Goal: Information Seeking & Learning: Learn about a topic

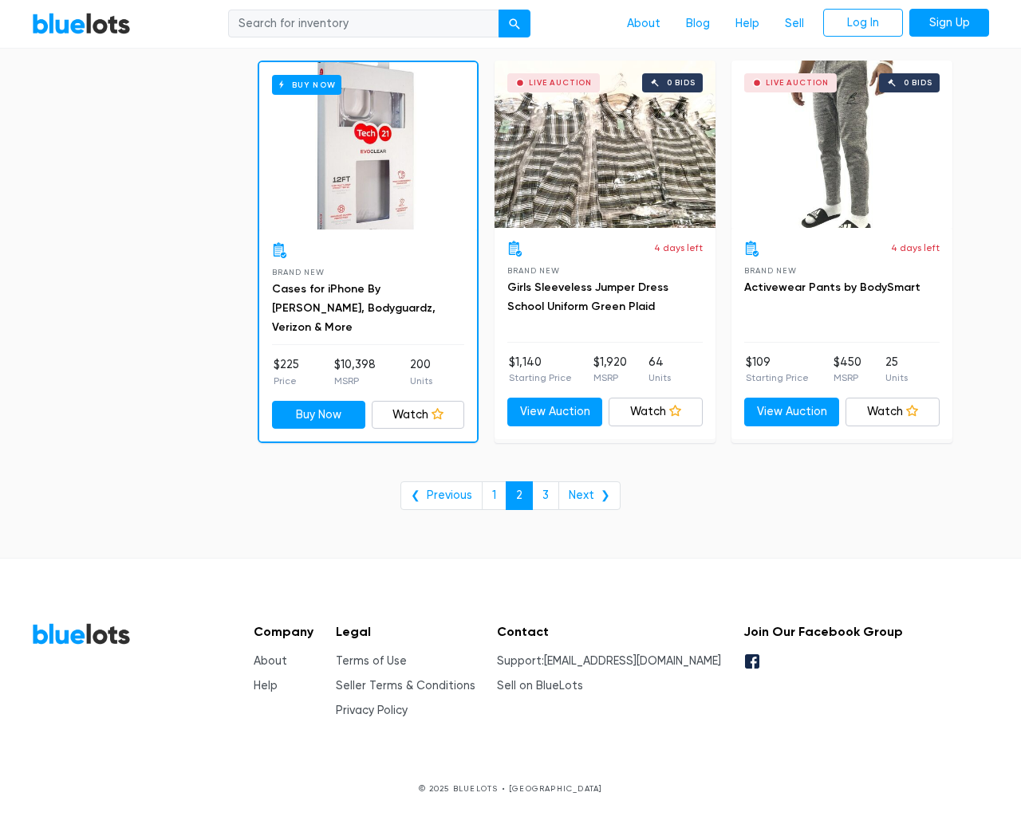
scroll to position [6432, 0]
type input "the"
type input "e"
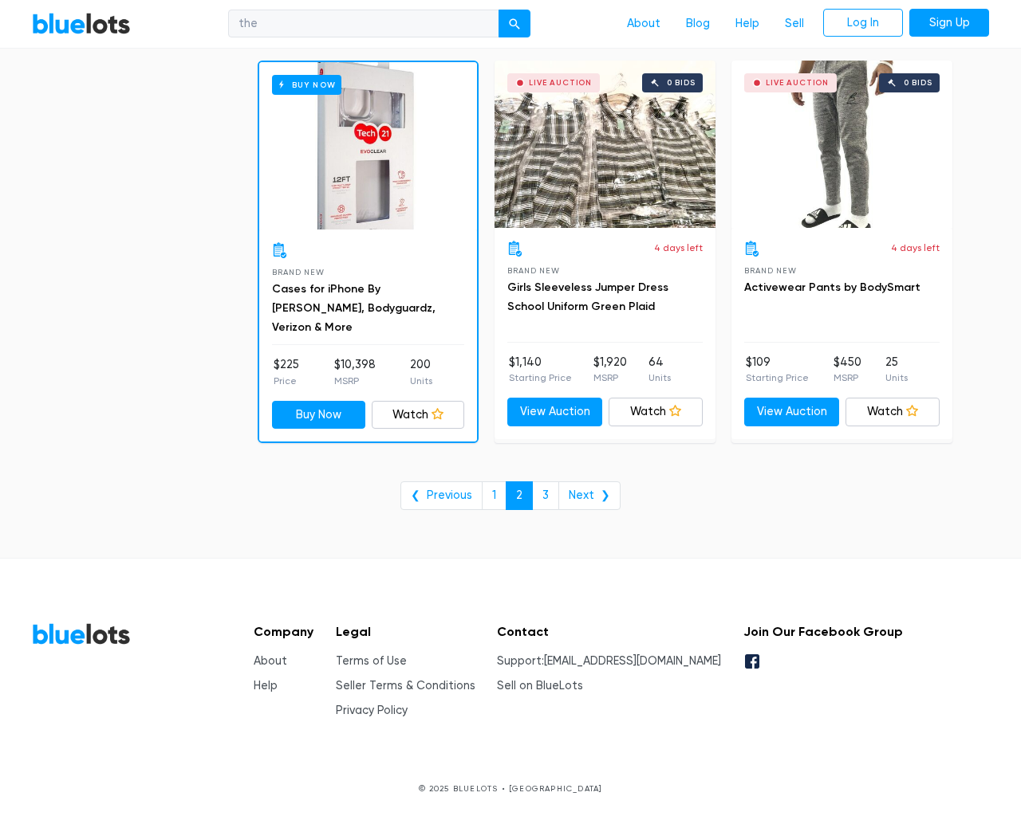
checkbox New"] "false"
type input "e"
checkbox Pulls"] "false"
checkbox input "false"
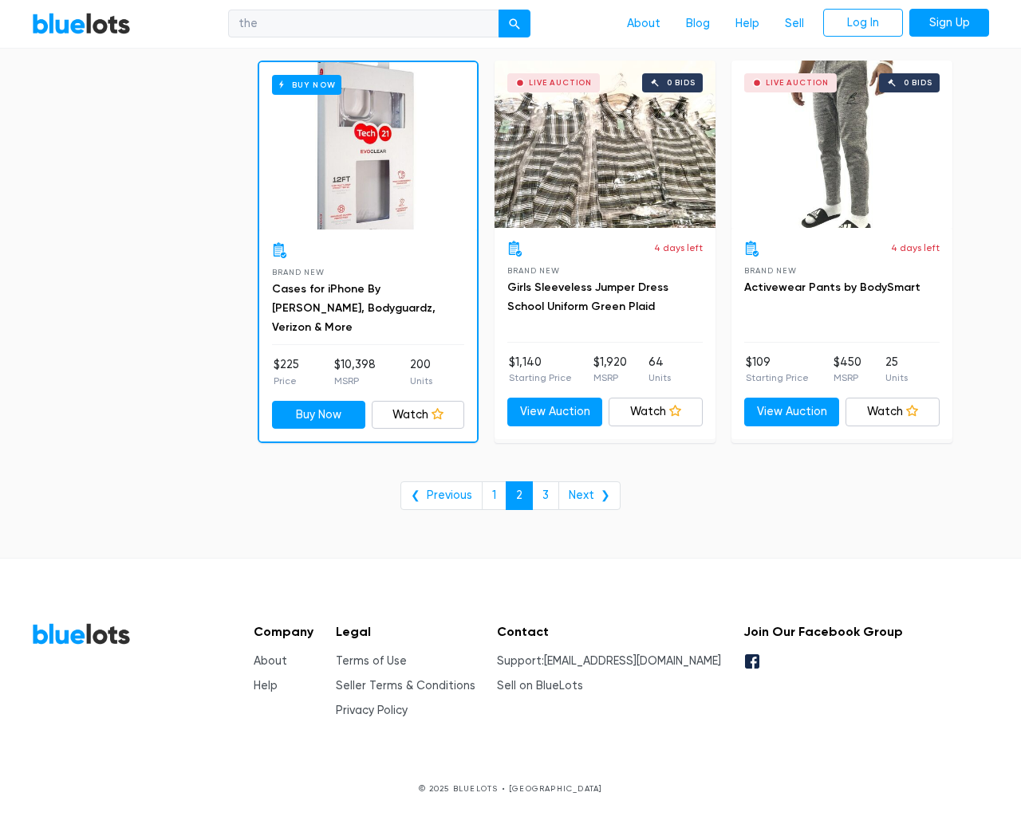
checkbox Accessories"] "false"
checkbox input "false"
checkbox Goods"] "false"
checkbox Merchandise"] "false"
checkbox Beauty"] "false"
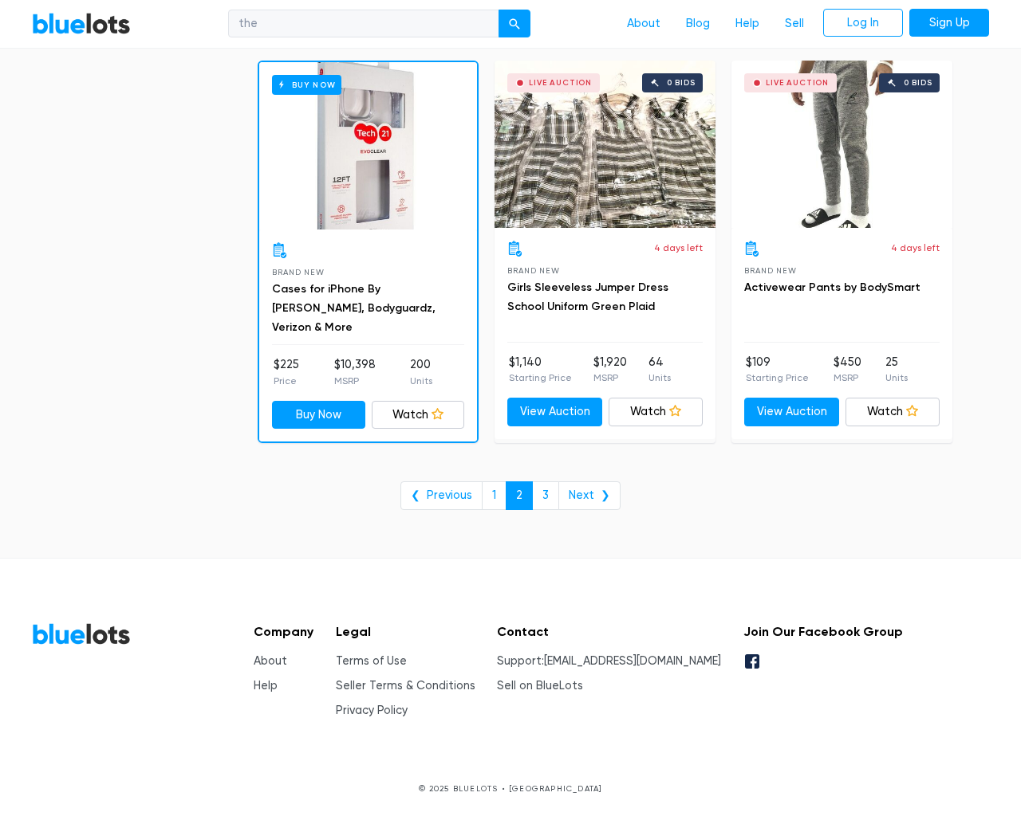
checkbox Garden"] "false"
checkbox Baby"] "false"
checkbox input "false"
type input "e"
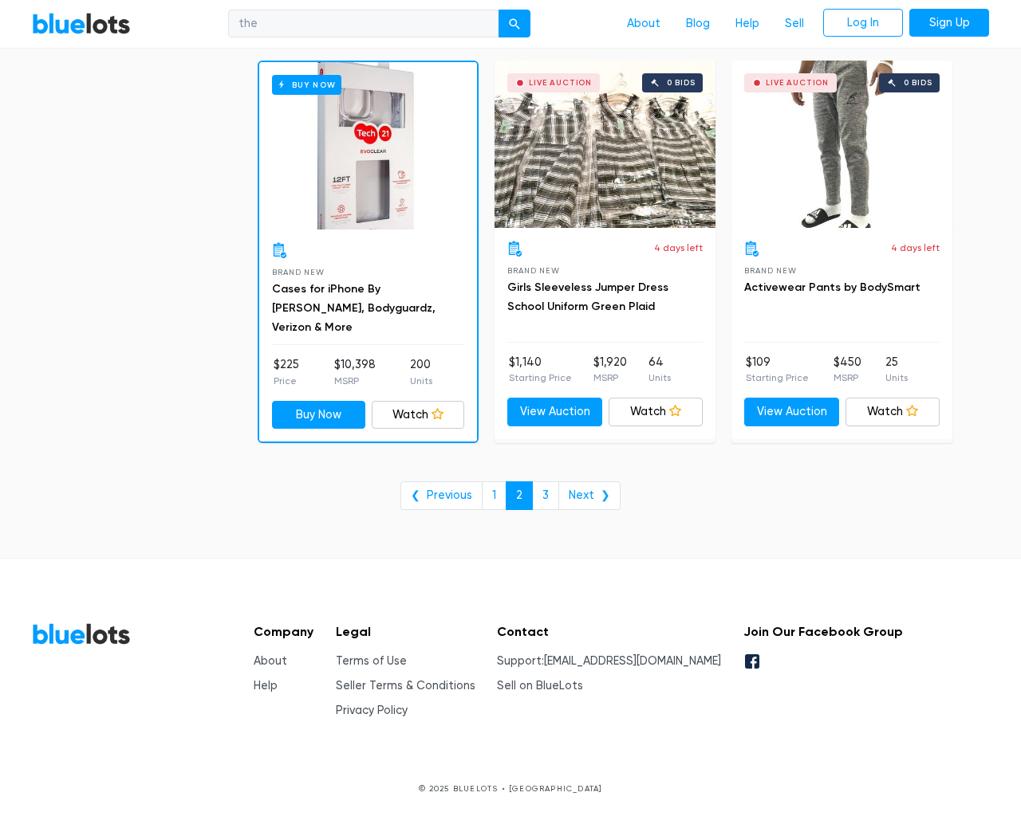
select select "10000"
select select "50000"
select select "10000"
select select "50000"
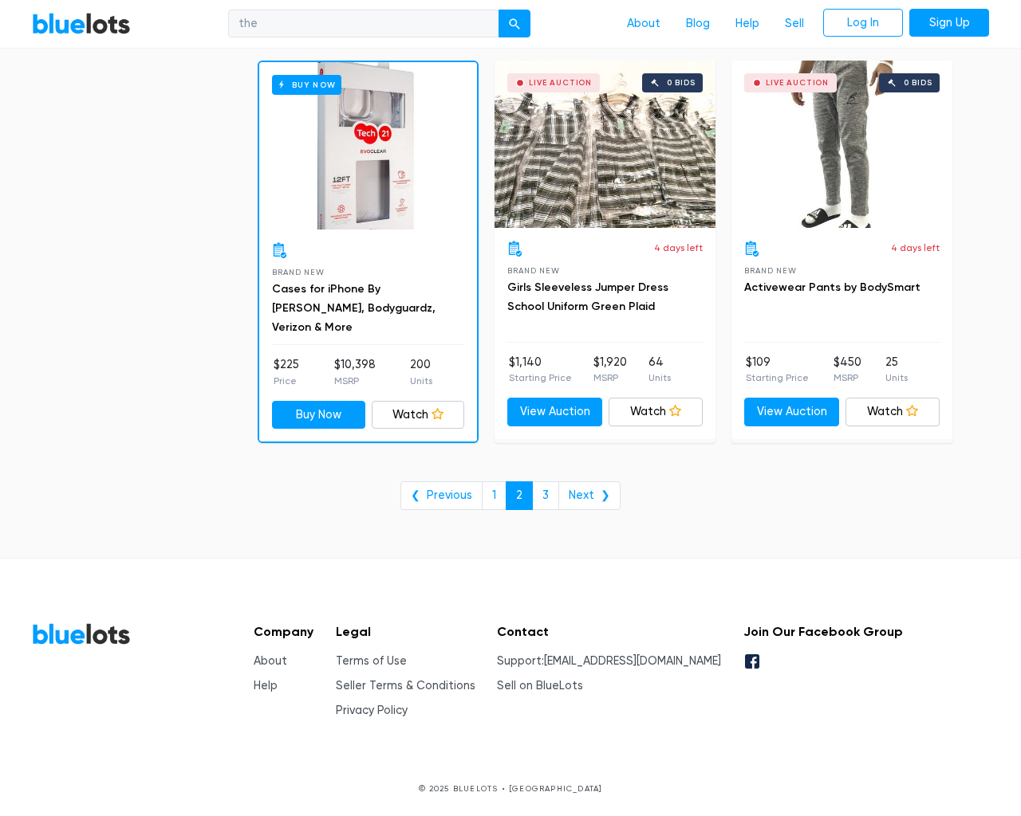
select select "highest_price"
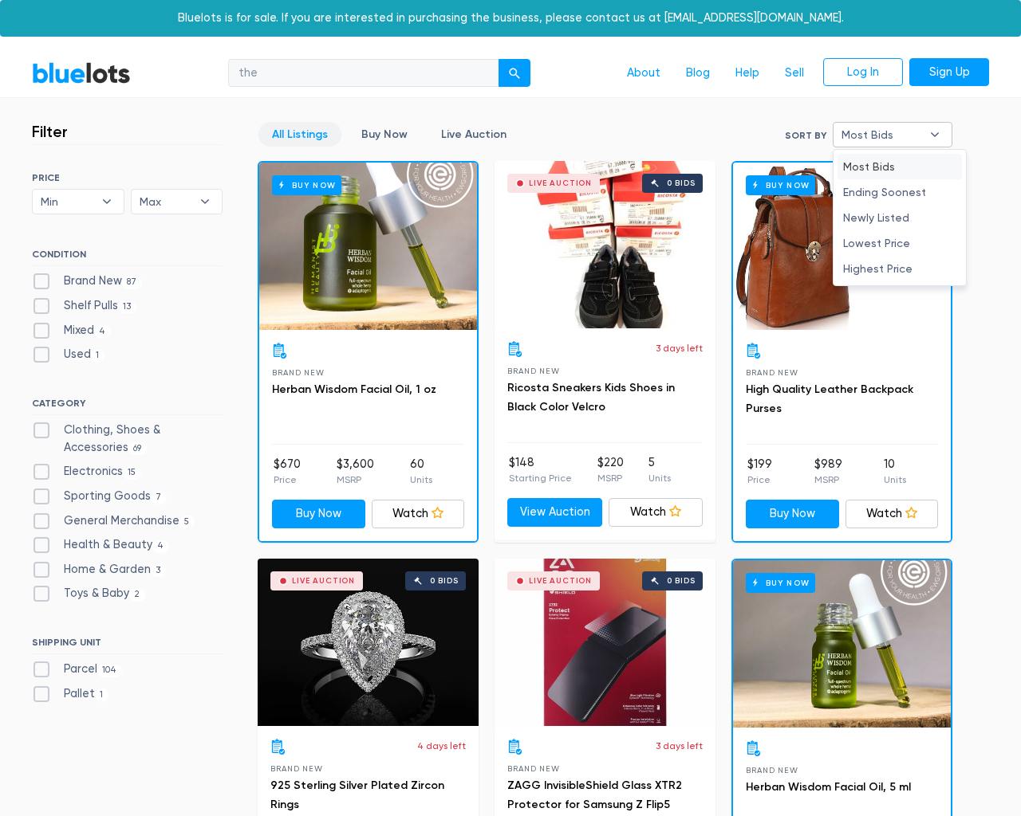
type input "e"
checkbox New"] "false"
checkbox Pulls"] "false"
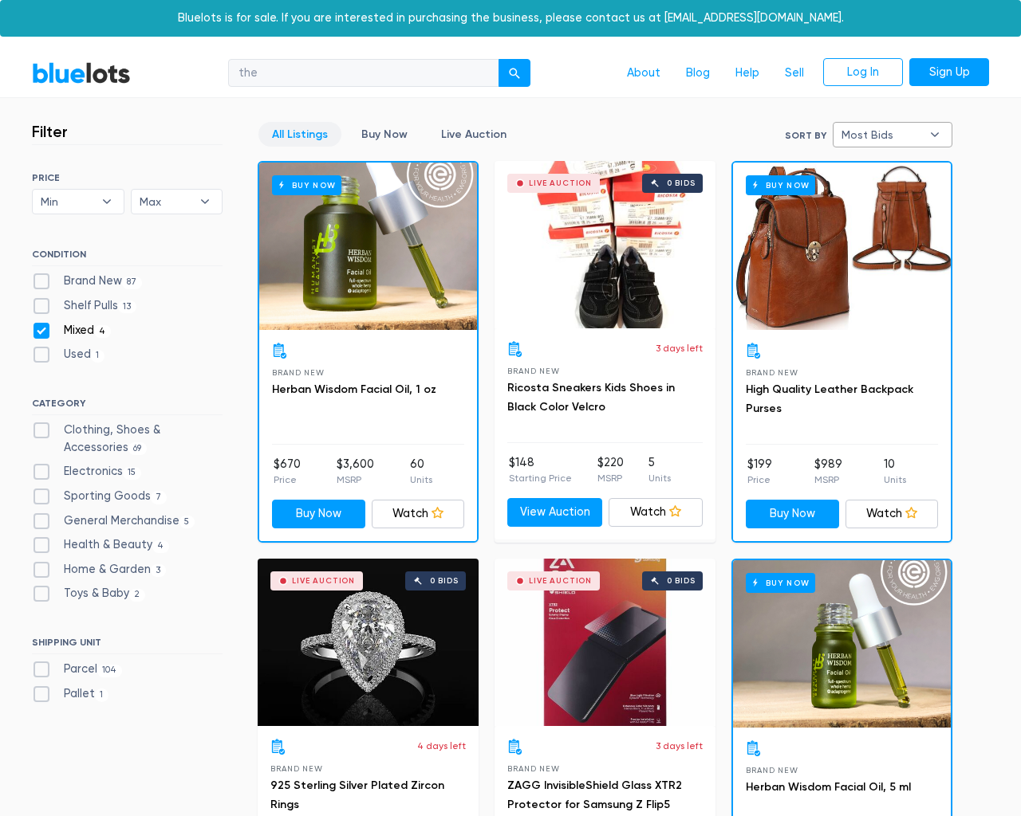
checkbox input "false"
checkbox Accessories"] "false"
checkbox input "false"
checkbox Goods"] "false"
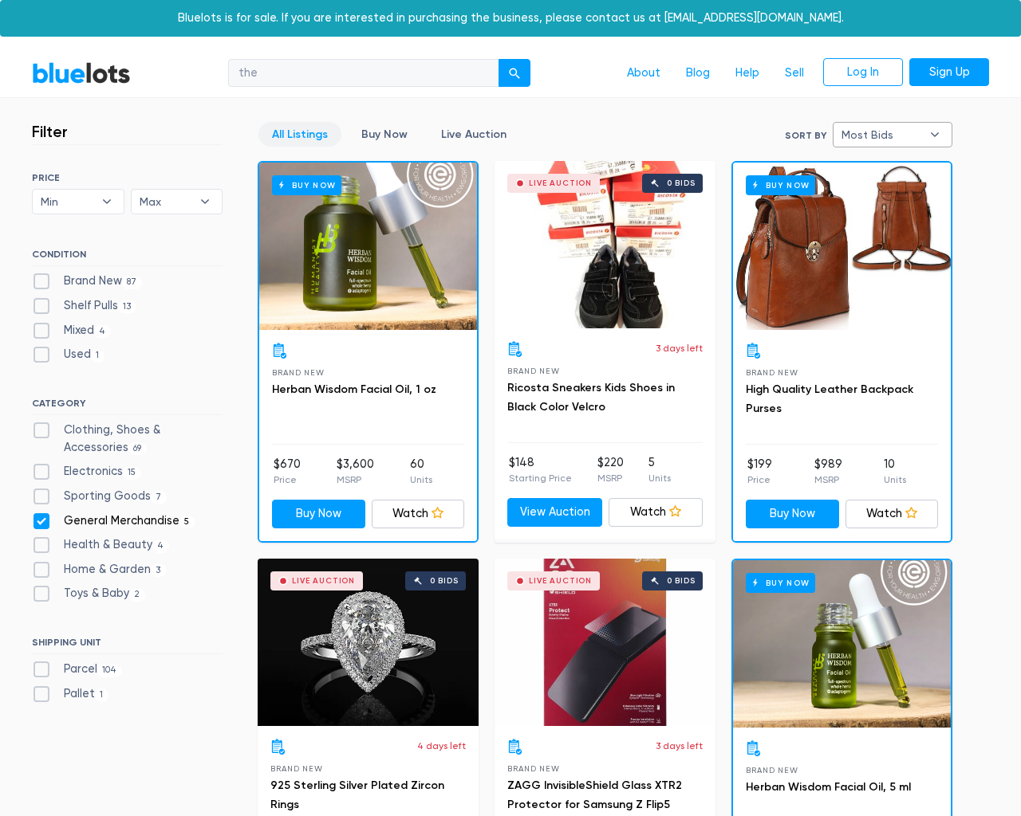
checkbox Merchandise"] "false"
checkbox Beauty"] "false"
checkbox Garden"] "false"
checkbox Baby"] "false"
checkbox input "false"
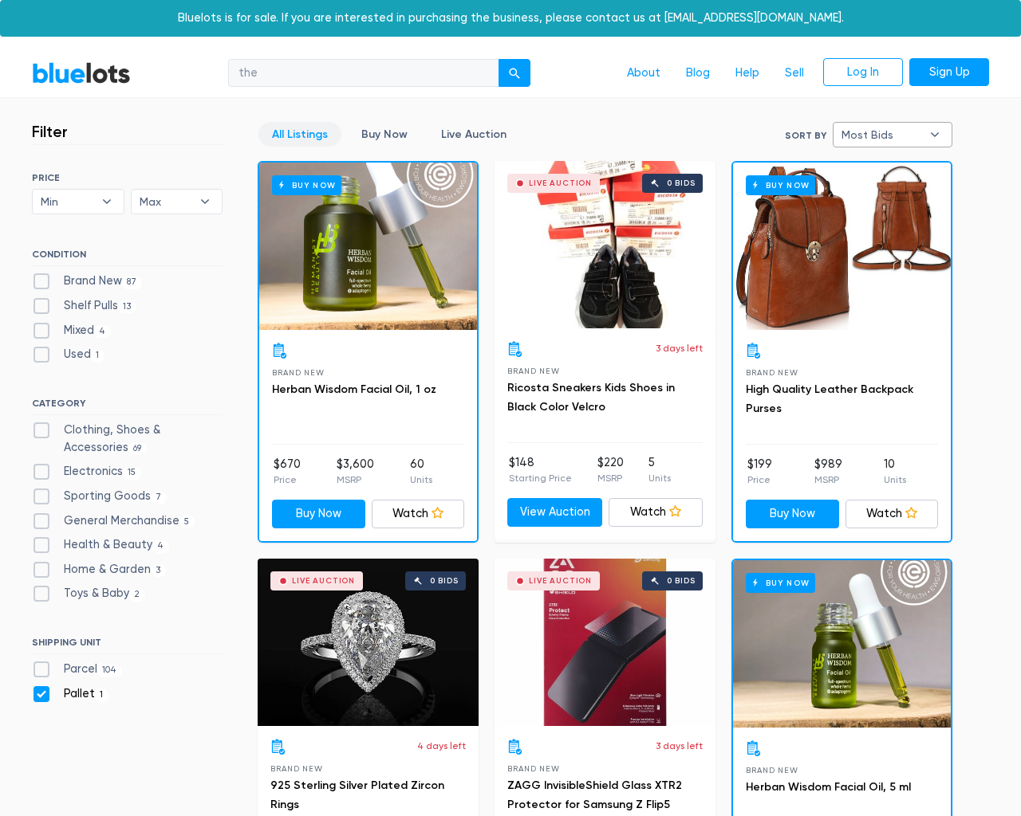
checkbox input "false"
type input "e"
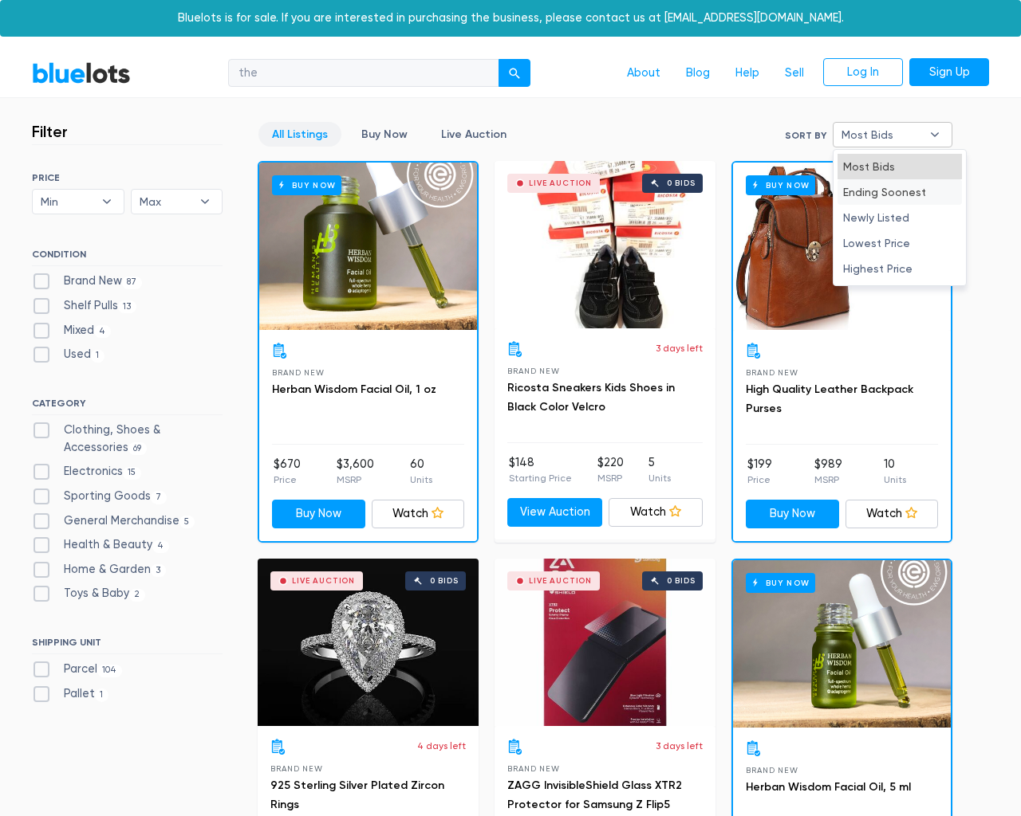
select select "most_bids"
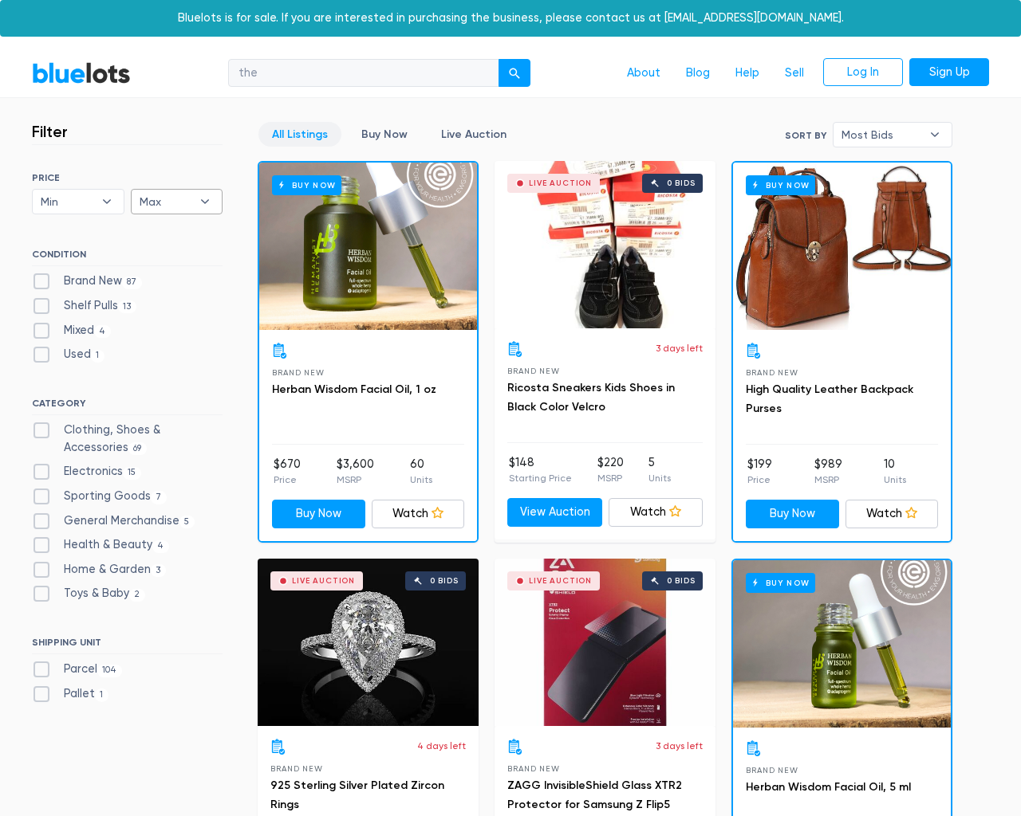
type input "e"
checkbox New"] "false"
checkbox Pulls"] "false"
checkbox input "false"
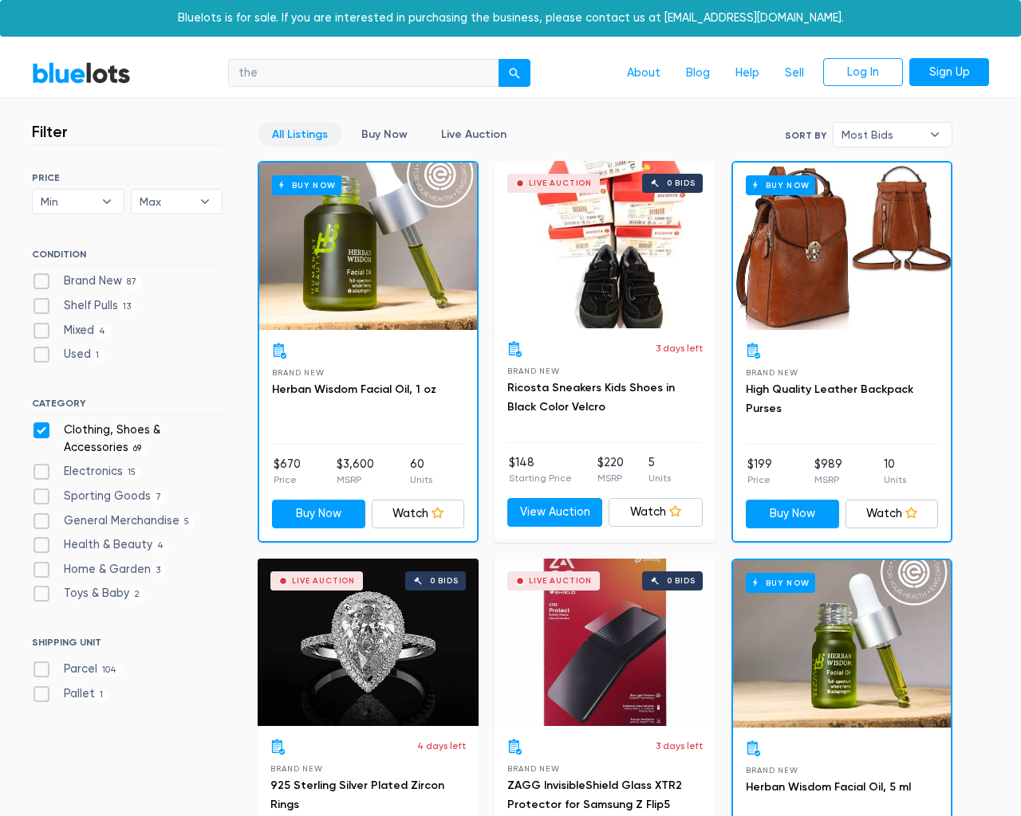
checkbox Accessories"] "false"
checkbox input "false"
checkbox Goods"] "false"
checkbox Merchandise"] "false"
checkbox Beauty"] "false"
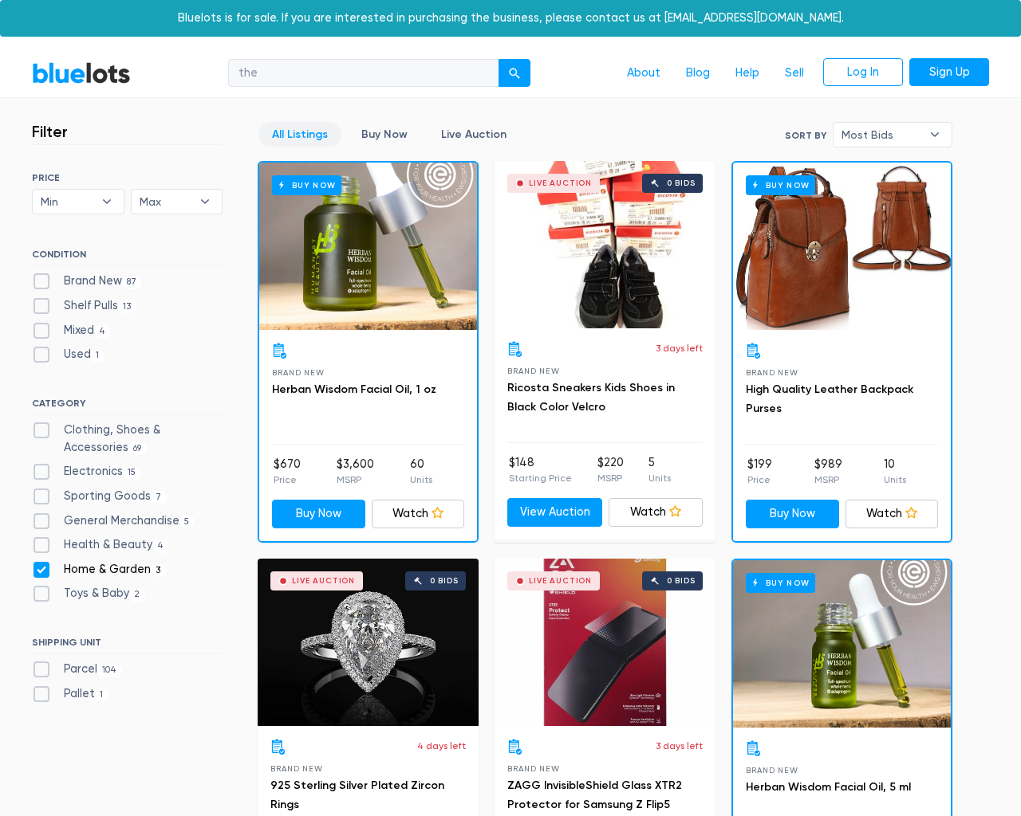
checkbox Garden"] "false"
checkbox Baby"] "false"
checkbox input "false"
type input "e"
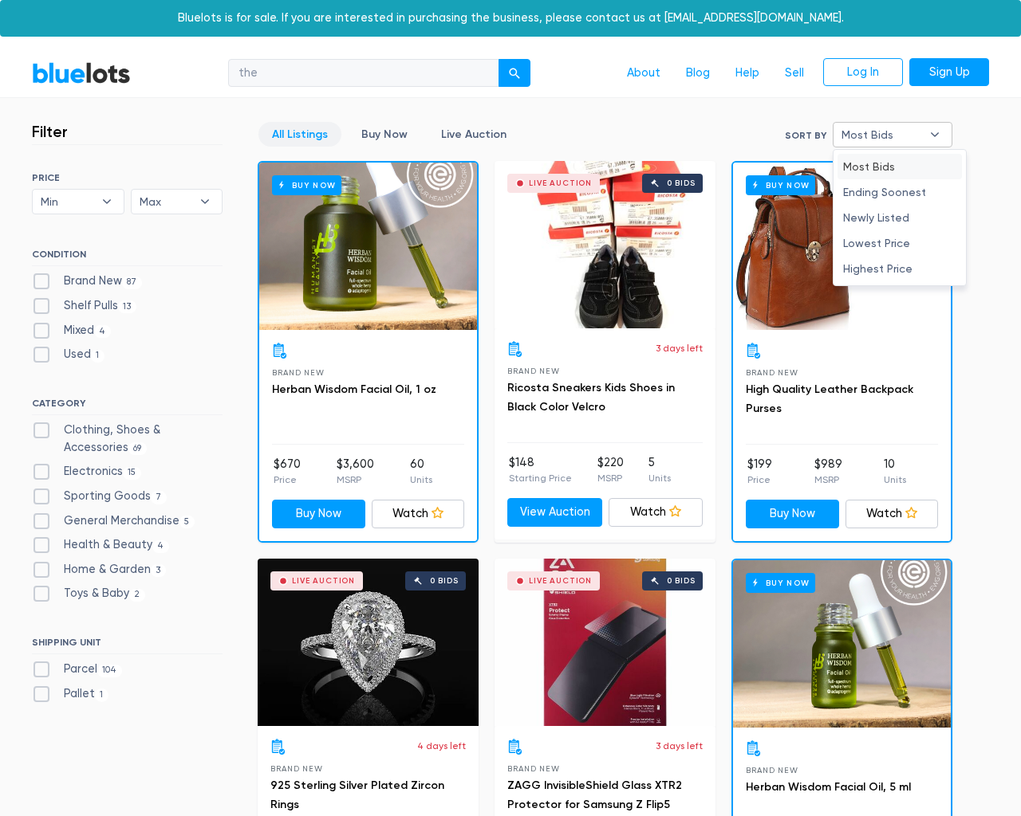
type input "e"
